Goal: Task Accomplishment & Management: Manage account settings

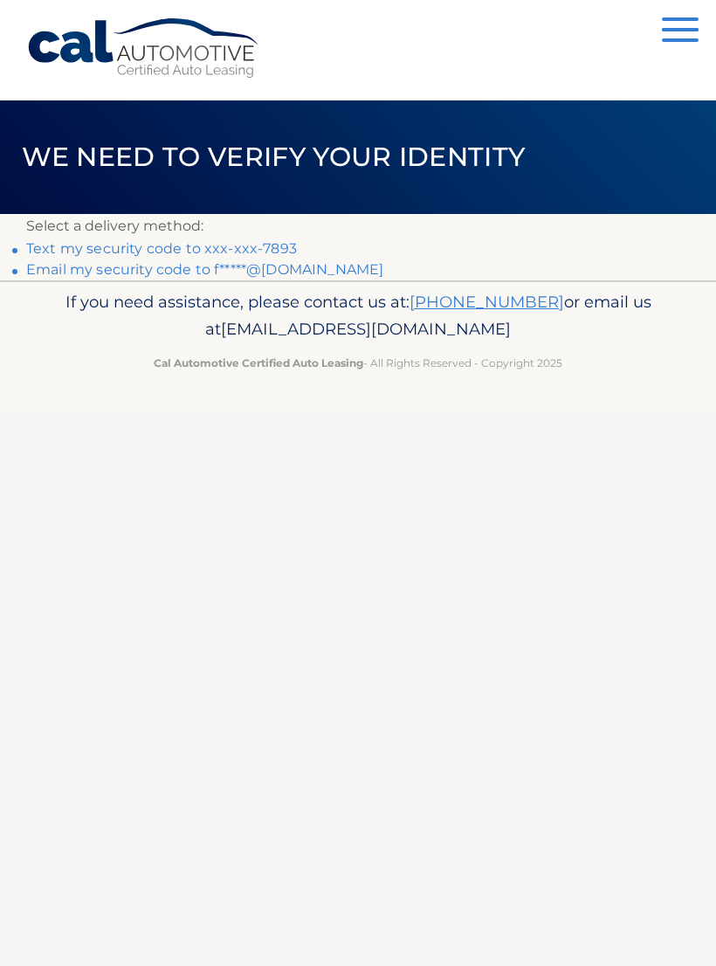
click at [279, 243] on link "Text my security code to xxx-xxx-7893" at bounding box center [161, 248] width 271 height 17
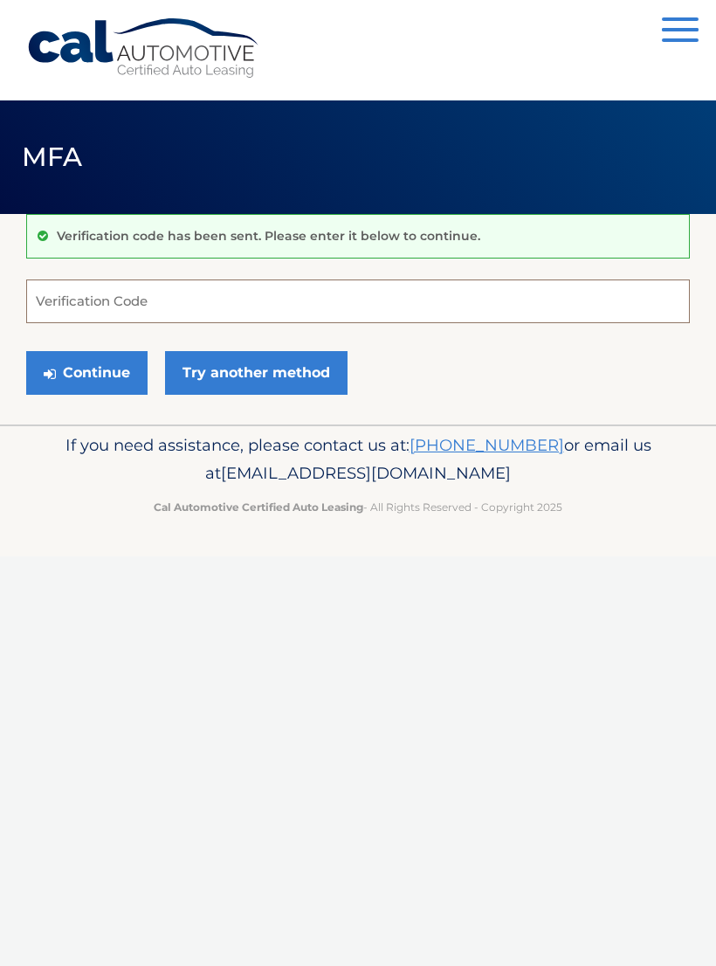
click at [273, 303] on input "Verification Code" at bounding box center [358, 301] width 664 height 44
type input "360818"
click at [100, 393] on button "Continue" at bounding box center [86, 373] width 121 height 44
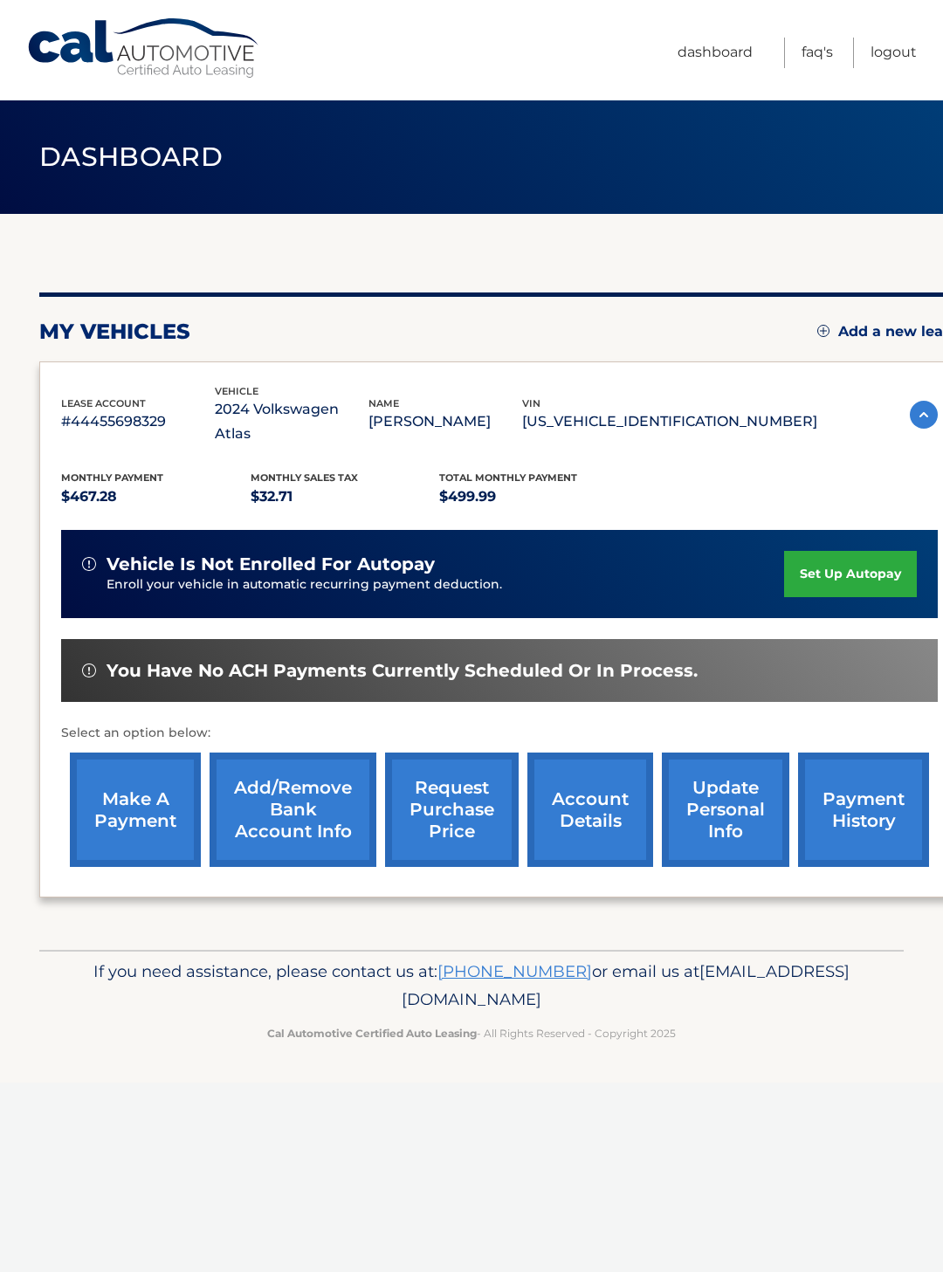
click at [134, 796] on link "make a payment" at bounding box center [135, 810] width 131 height 114
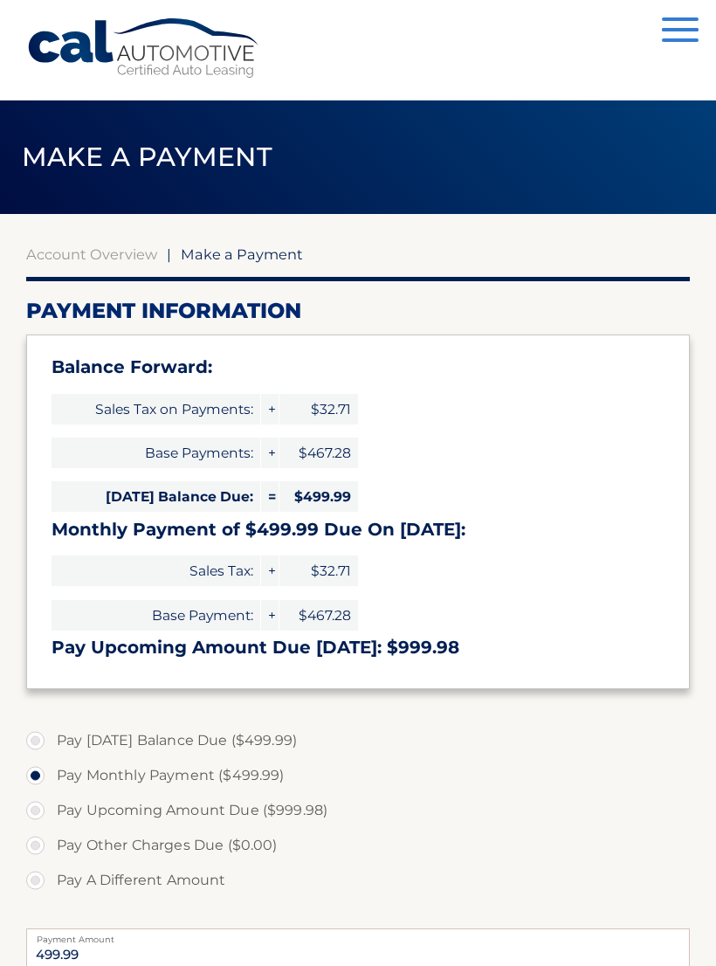
select select "YzA3YmMzYWUtNTVhMi00NmFiLThiN2UtOGQ3ZjMwMThiNTRh"
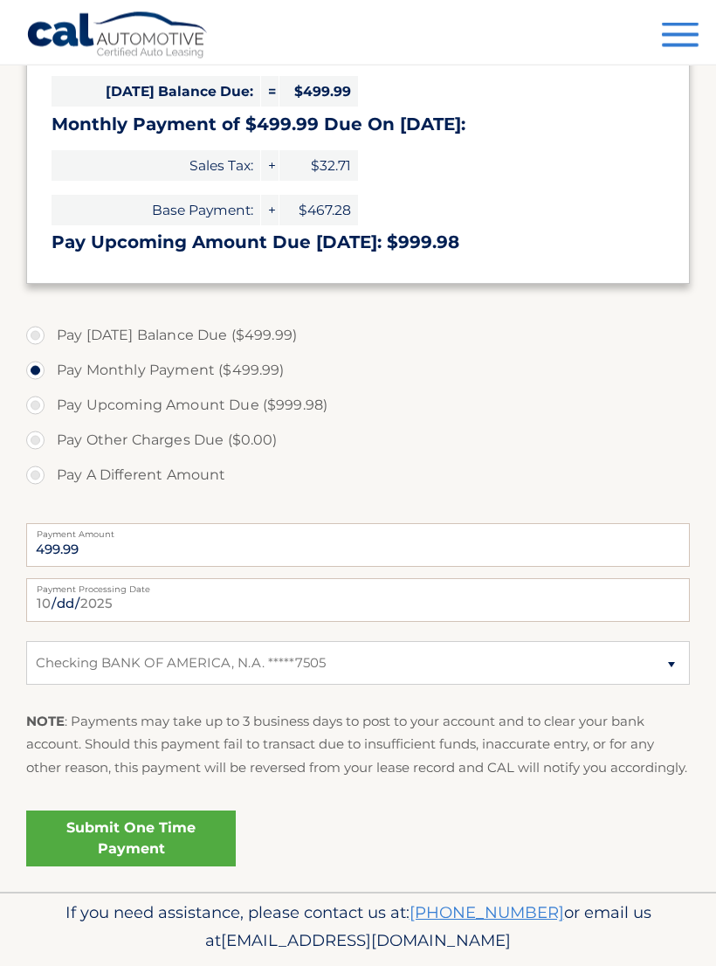
scroll to position [405, 0]
click at [169, 866] on link "Submit One Time Payment" at bounding box center [131, 838] width 210 height 56
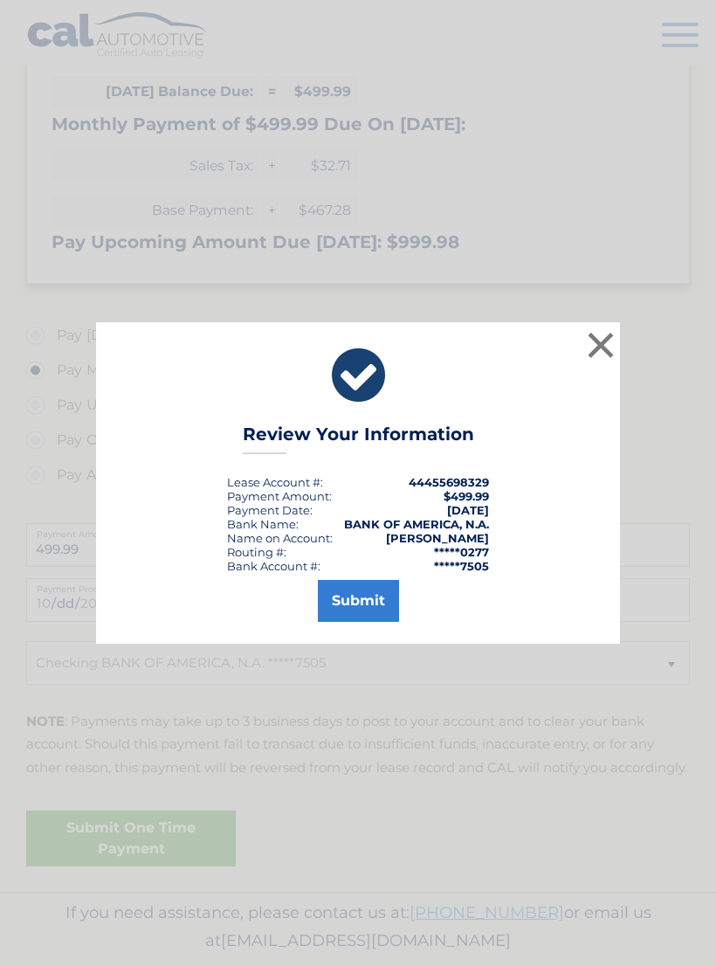
click at [361, 622] on button "Submit" at bounding box center [358, 601] width 81 height 42
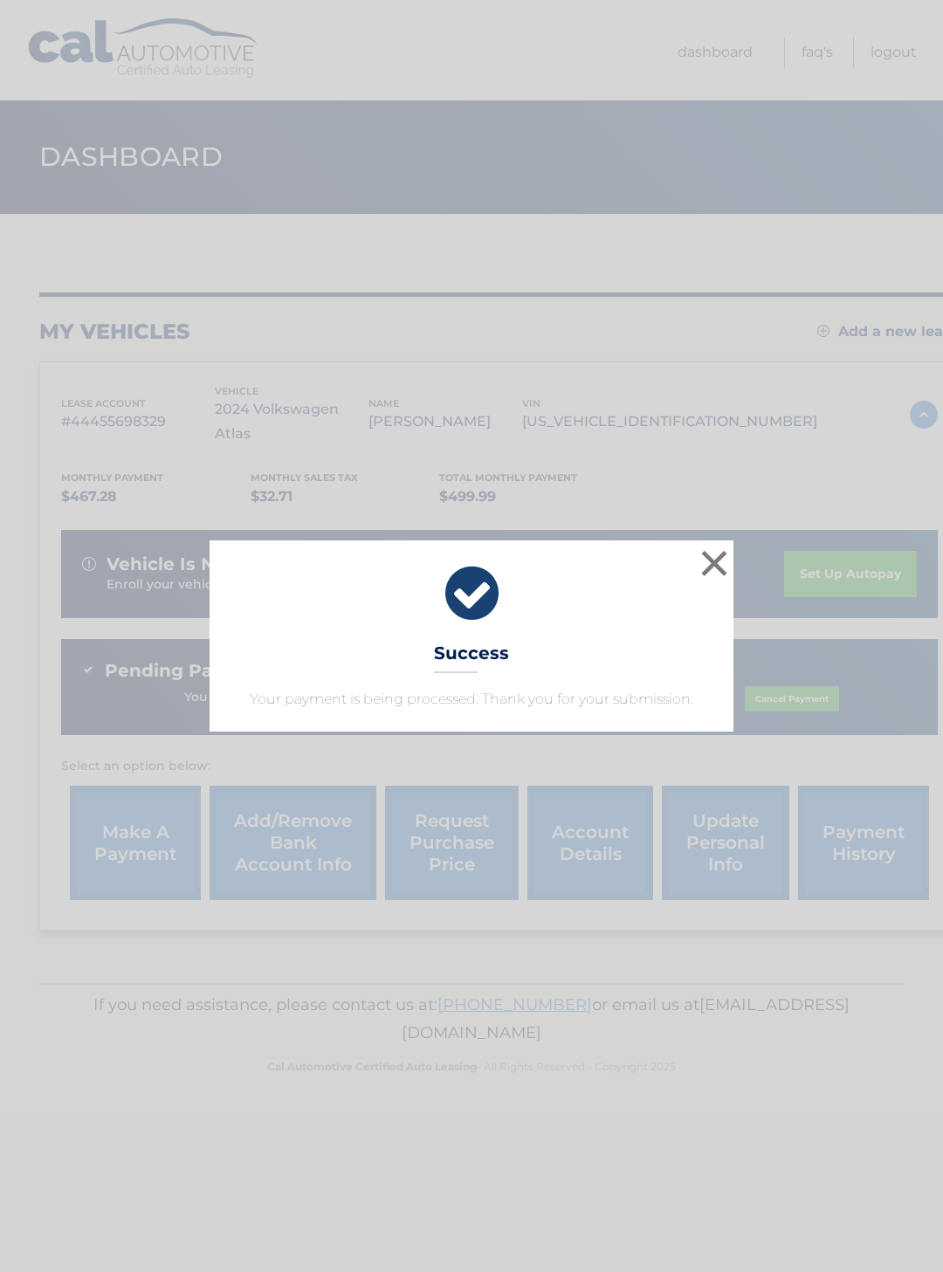
click at [710, 574] on button "×" at bounding box center [714, 563] width 35 height 35
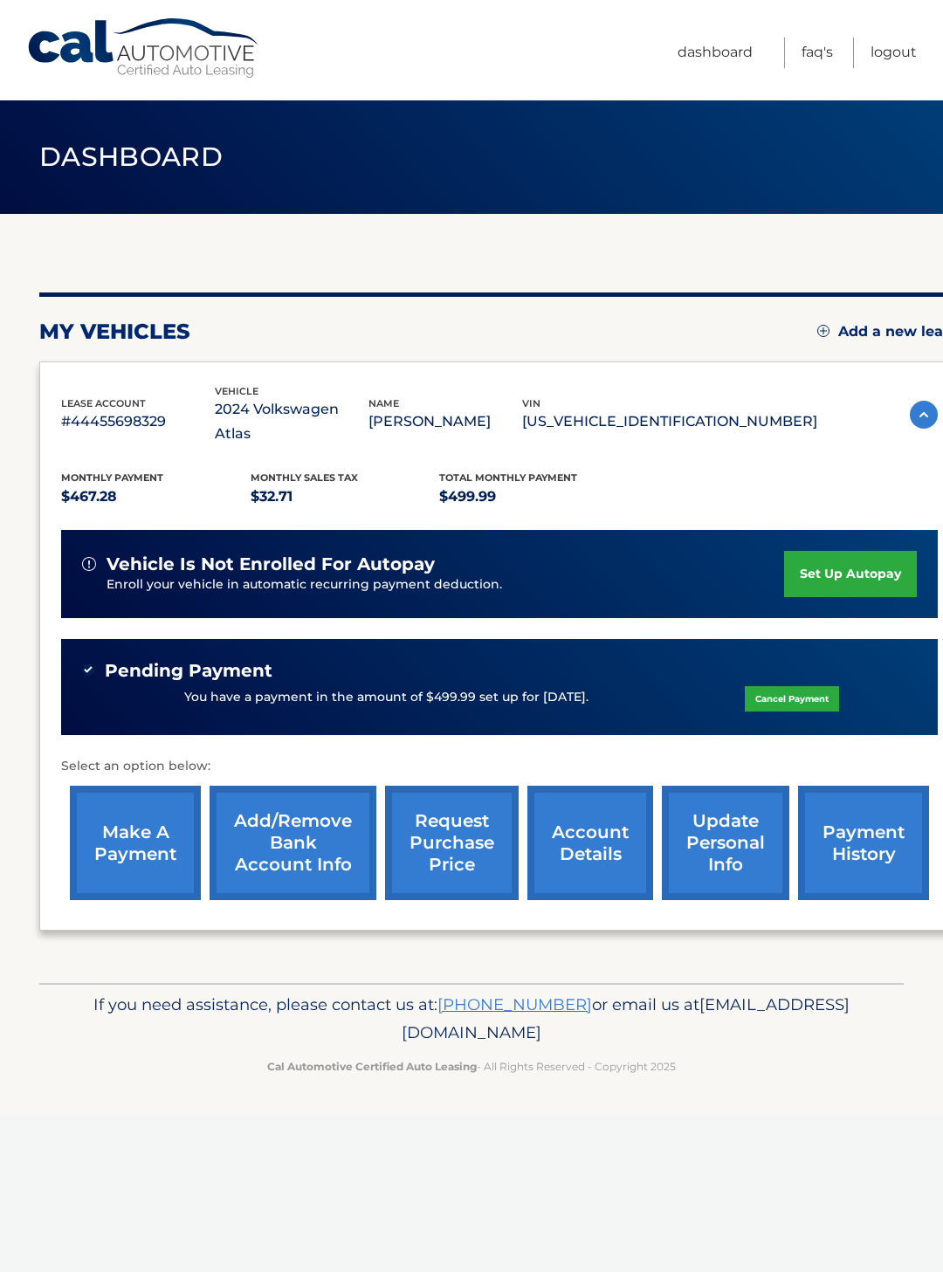
click at [871, 829] on link "payment history" at bounding box center [863, 843] width 131 height 114
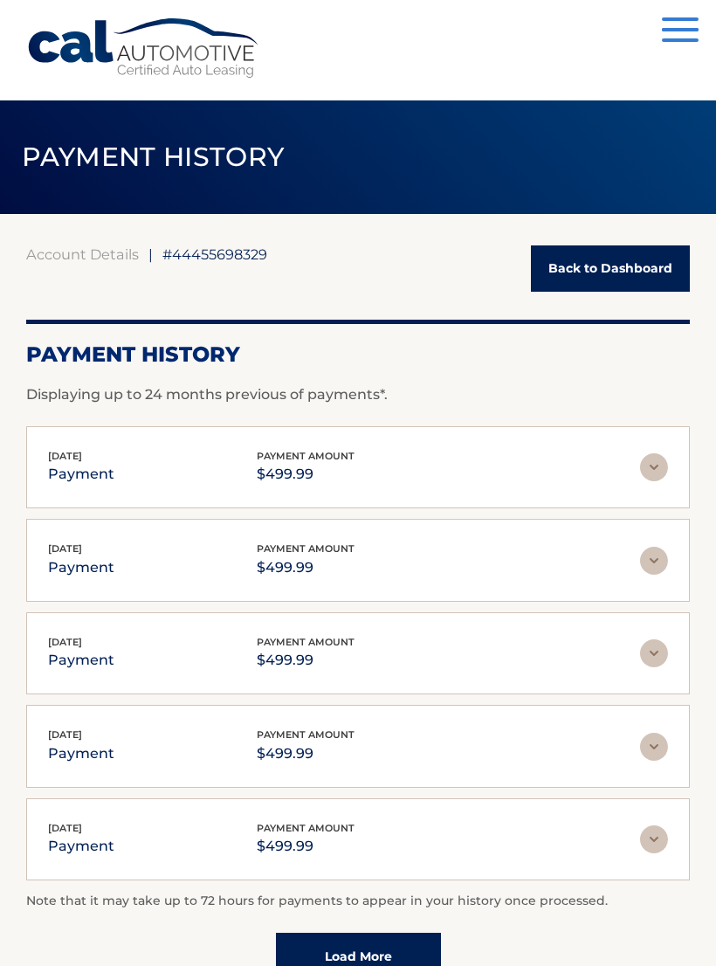
click at [632, 279] on link "Back to Dashboard" at bounding box center [610, 268] width 159 height 46
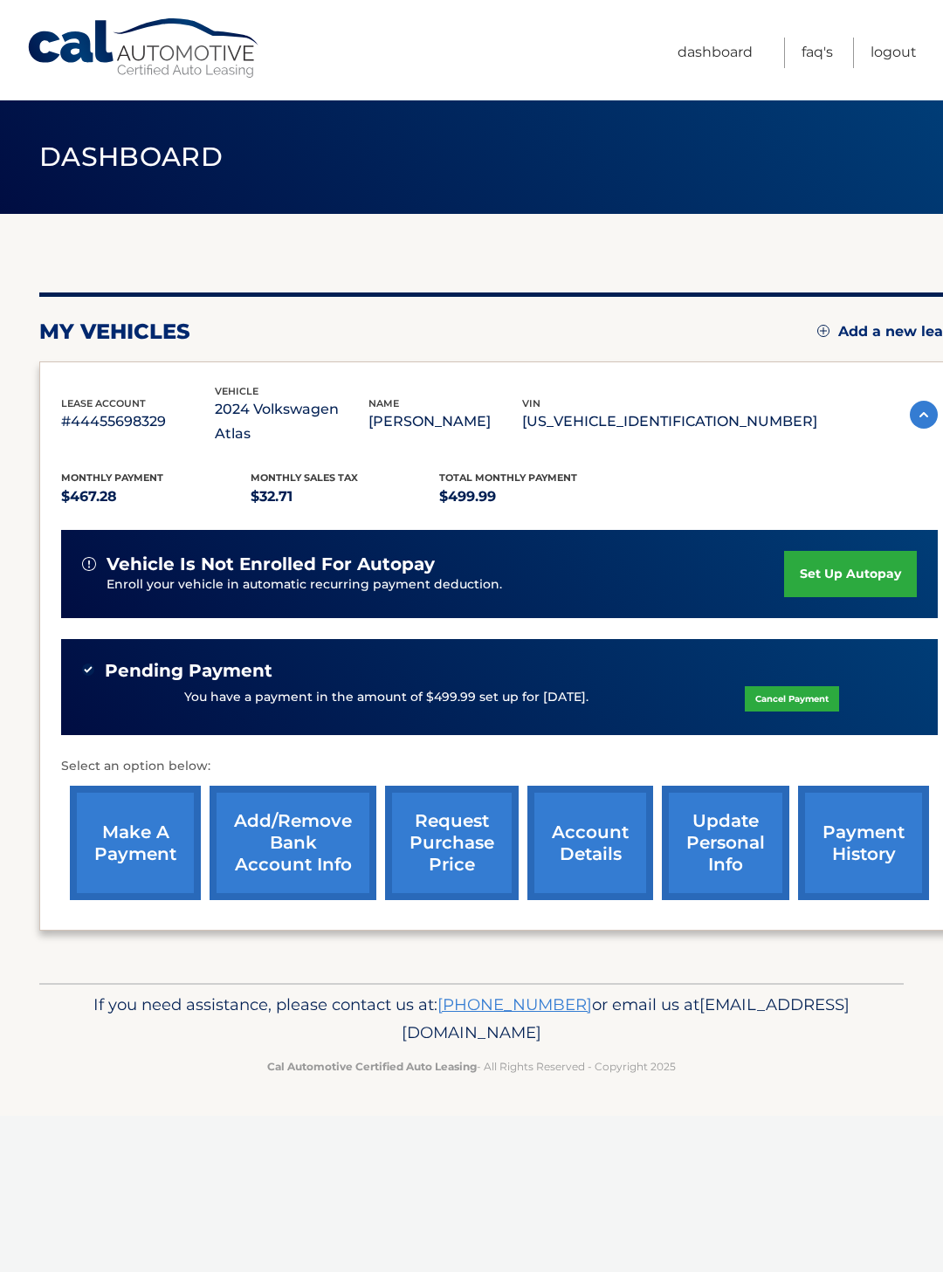
click at [904, 45] on link "Logout" at bounding box center [894, 53] width 46 height 31
